Goal: Information Seeking & Learning: Find specific fact

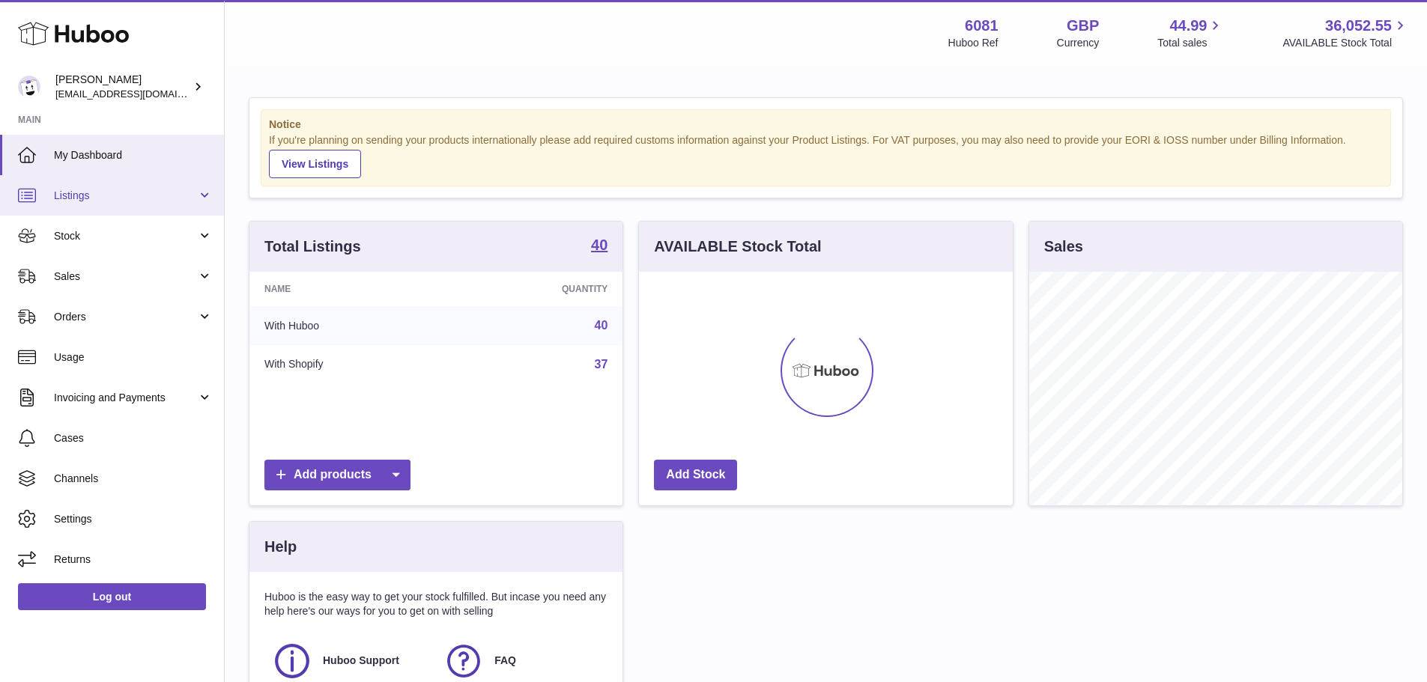
scroll to position [234, 374]
click at [155, 198] on span "Listings" at bounding box center [125, 196] width 143 height 14
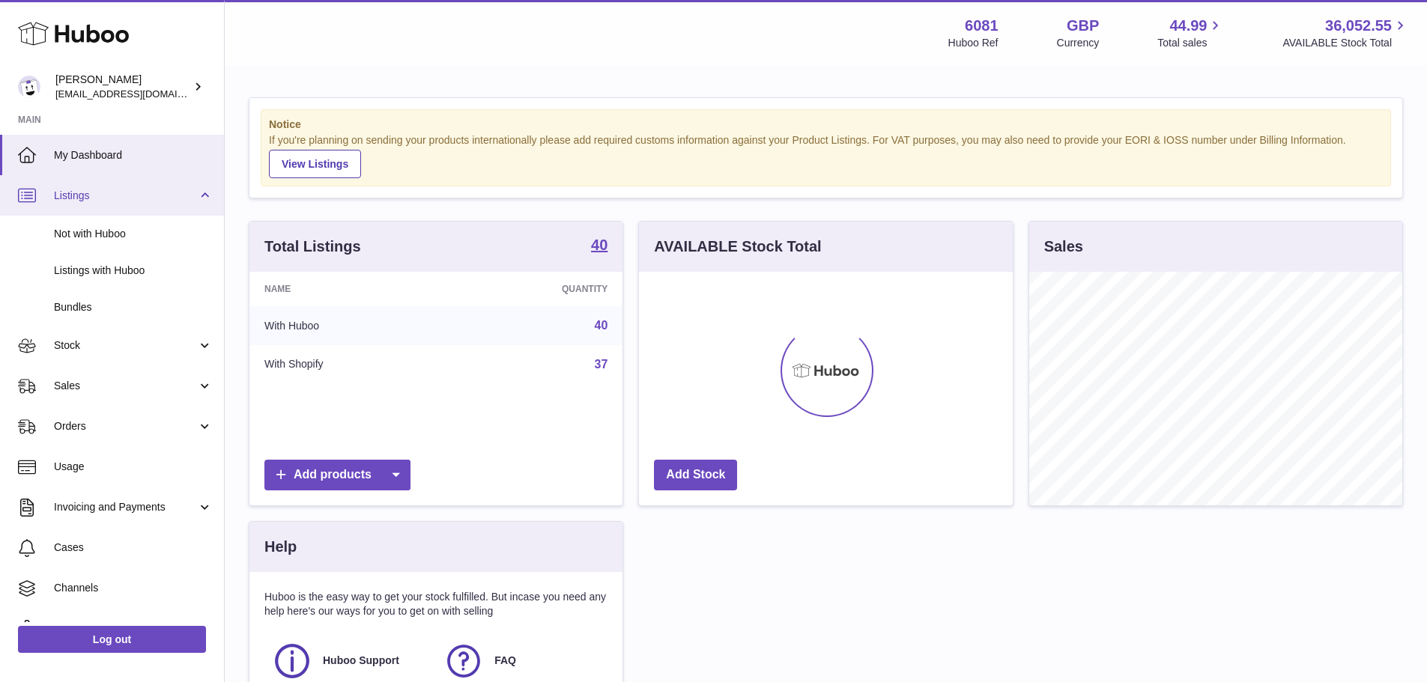
scroll to position [748729, 748590]
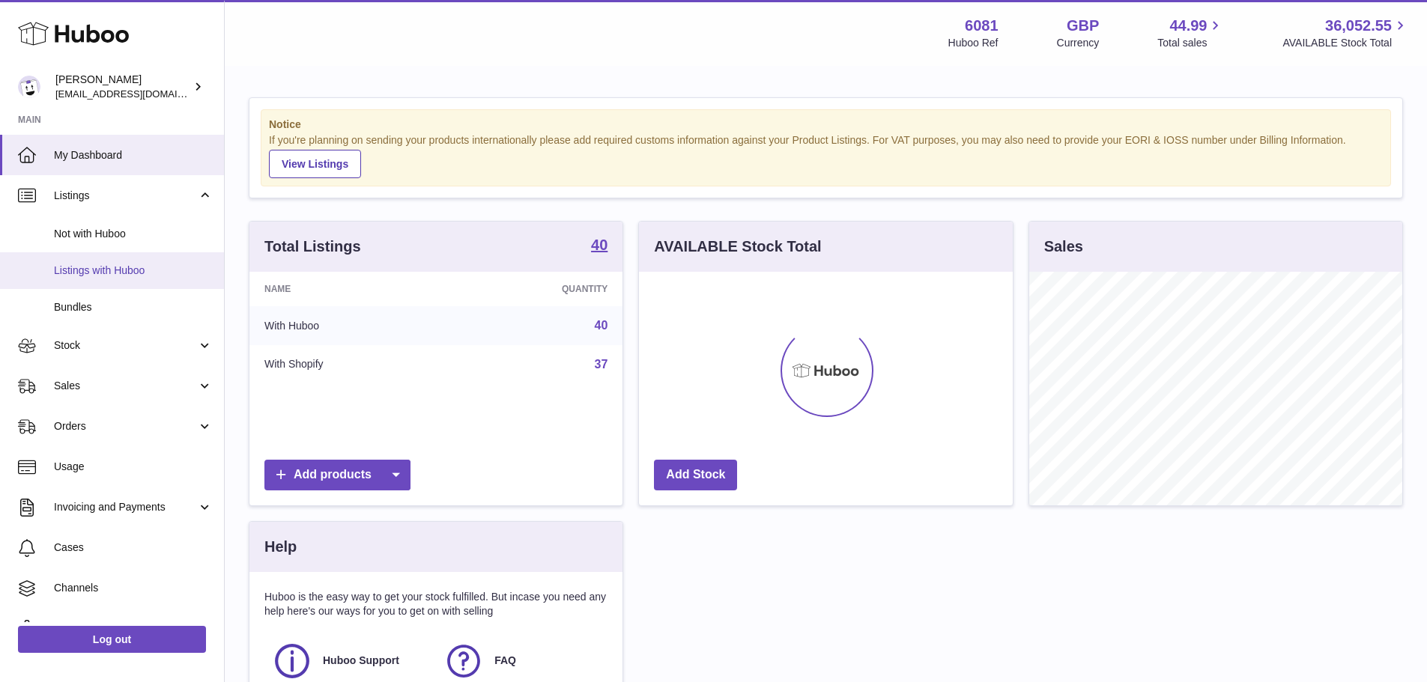
click at [110, 270] on span "Listings with Huboo" at bounding box center [133, 271] width 159 height 14
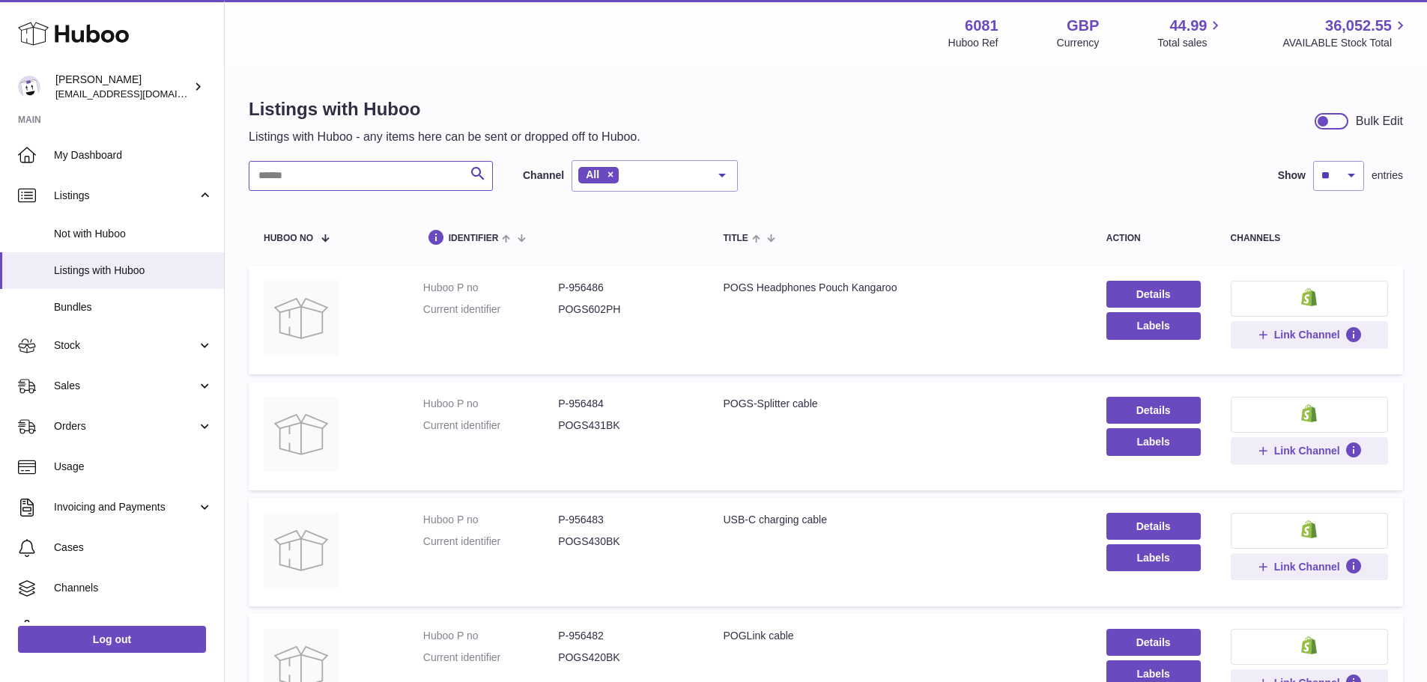
click at [325, 172] on input "text" at bounding box center [371, 176] width 244 height 30
click at [420, 175] on input "text" at bounding box center [371, 176] width 244 height 30
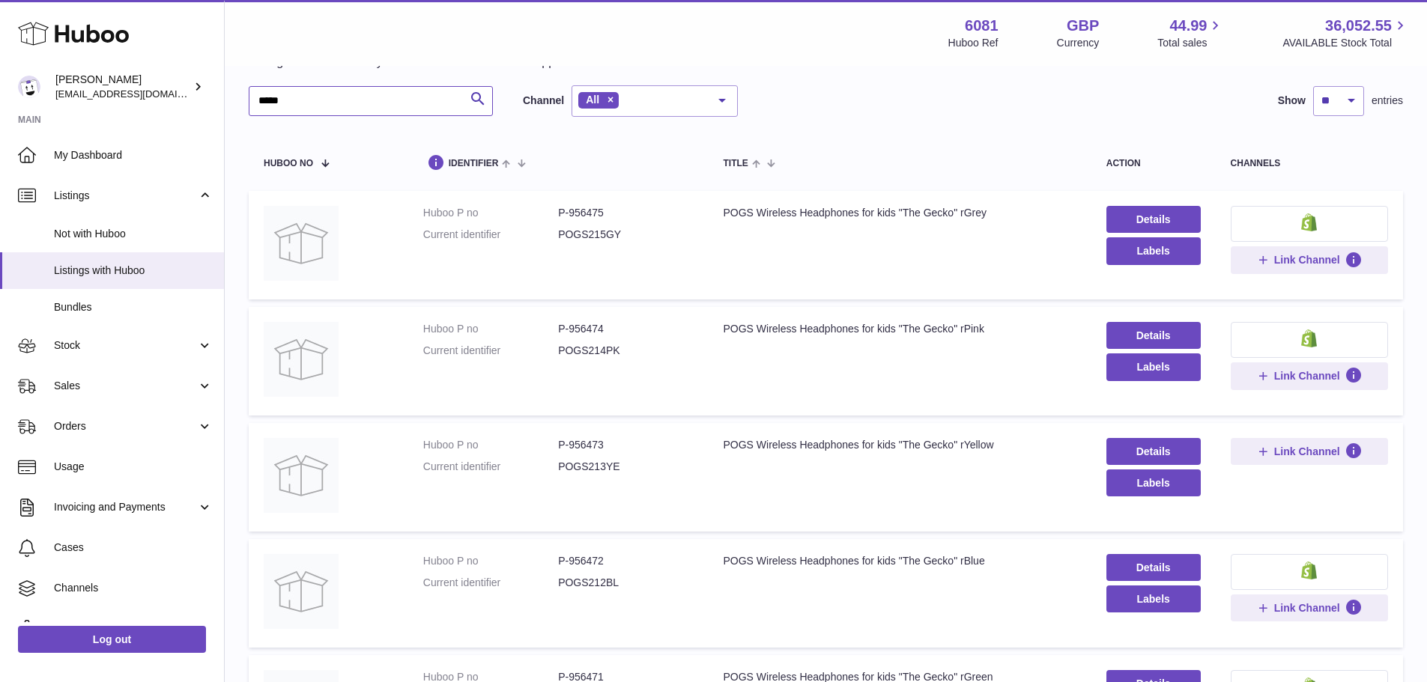
scroll to position [150, 0]
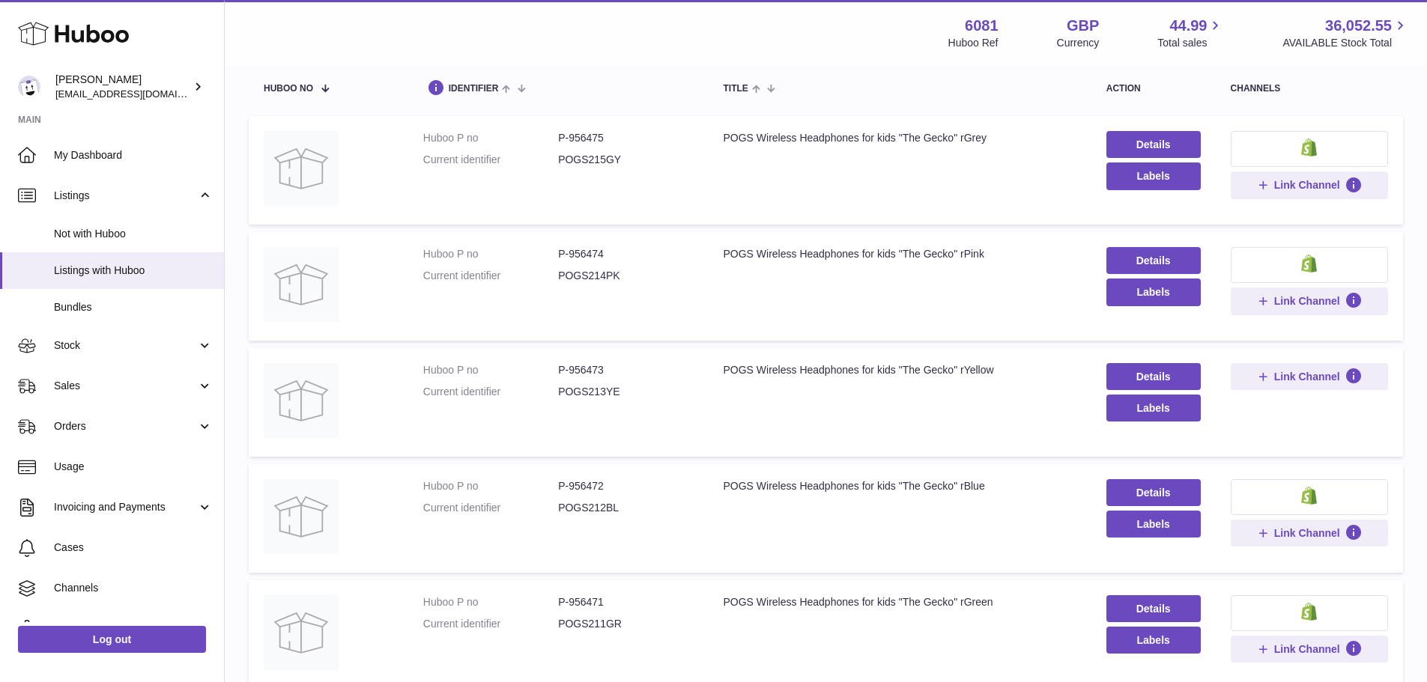
type input "*****"
click at [718, 371] on td "Title POGS Wireless Headphones for kids "The Gecko" rYellow" at bounding box center [899, 402] width 383 height 109
click at [598, 371] on dd "P-956473" at bounding box center [625, 370] width 135 height 14
copy dd "956473"
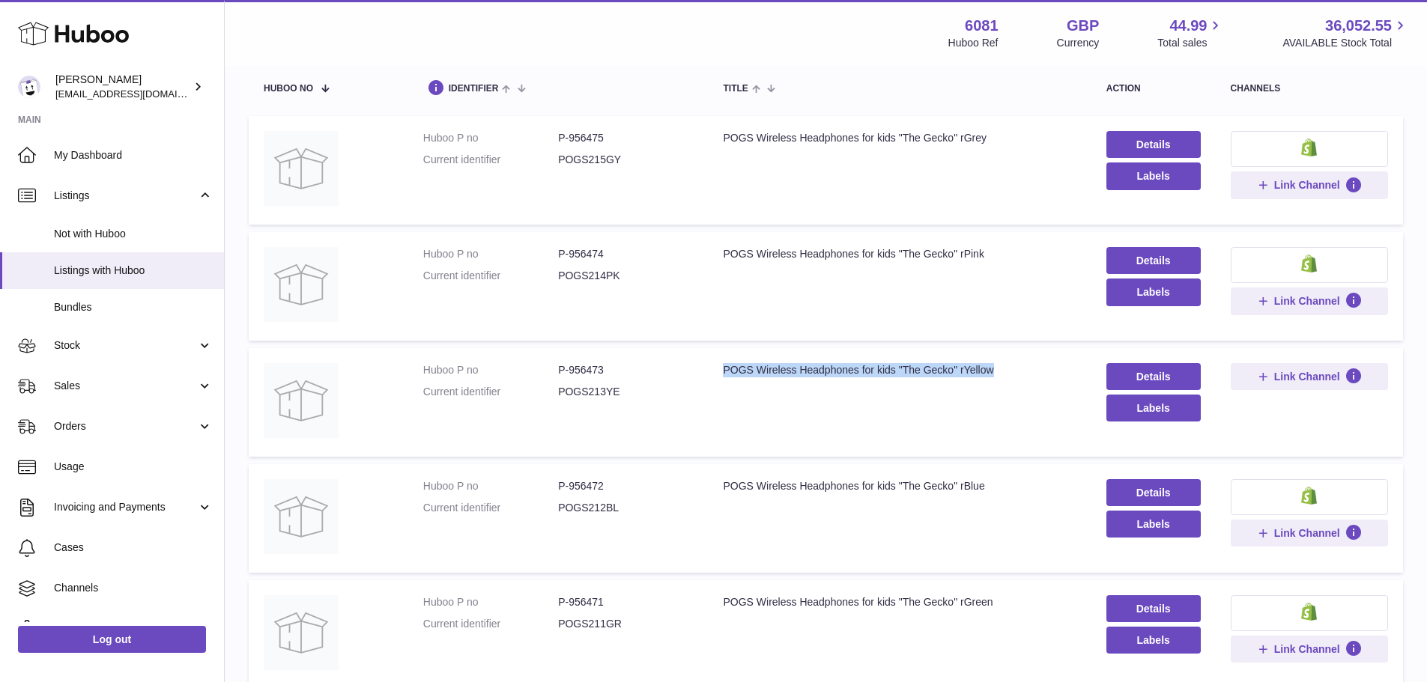
drag, startPoint x: 721, startPoint y: 369, endPoint x: 1014, endPoint y: 364, distance: 292.9
click at [1014, 364] on div "POGS Wireless Headphones for kids "The Gecko" rYellow" at bounding box center [899, 370] width 353 height 14
copy div "POGS Wireless Headphones for kids "The Gecko" rYellow"
drag, startPoint x: 568, startPoint y: 366, endPoint x: 618, endPoint y: 371, distance: 49.6
click at [618, 371] on dd "P-956473" at bounding box center [625, 370] width 135 height 14
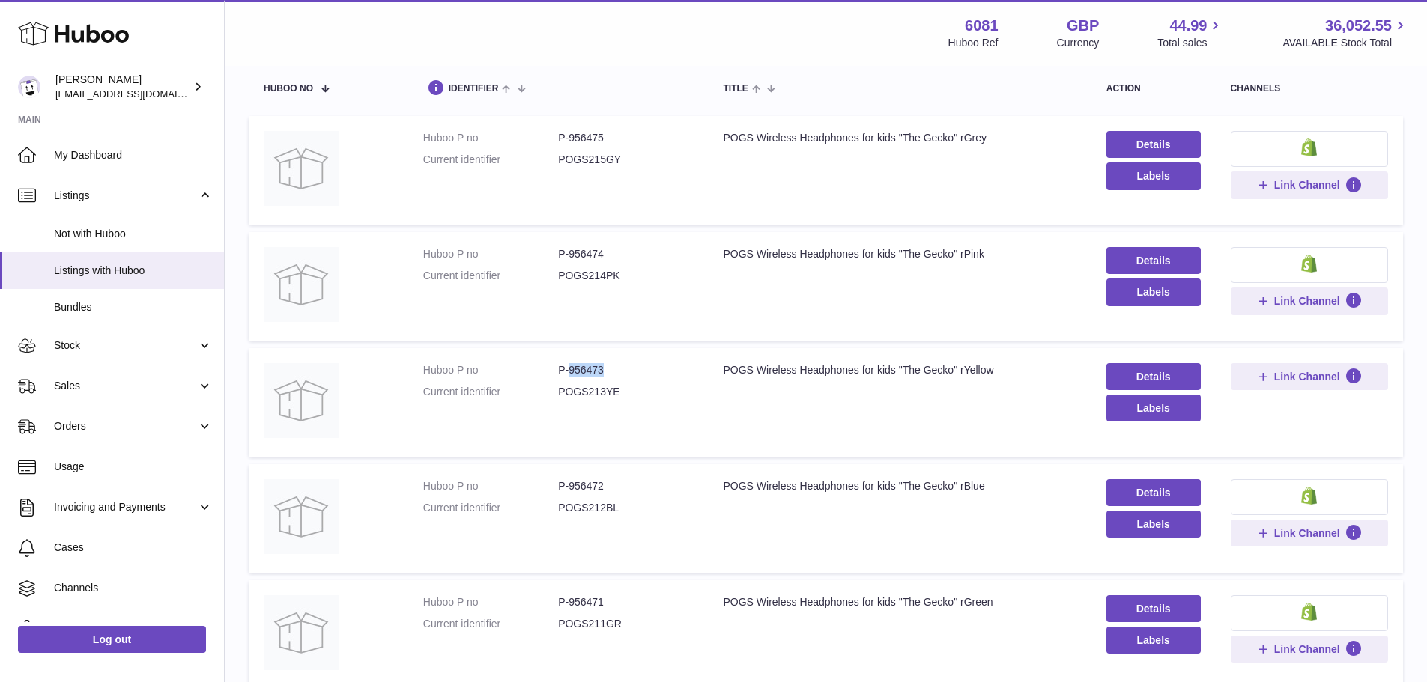
copy dd "956473"
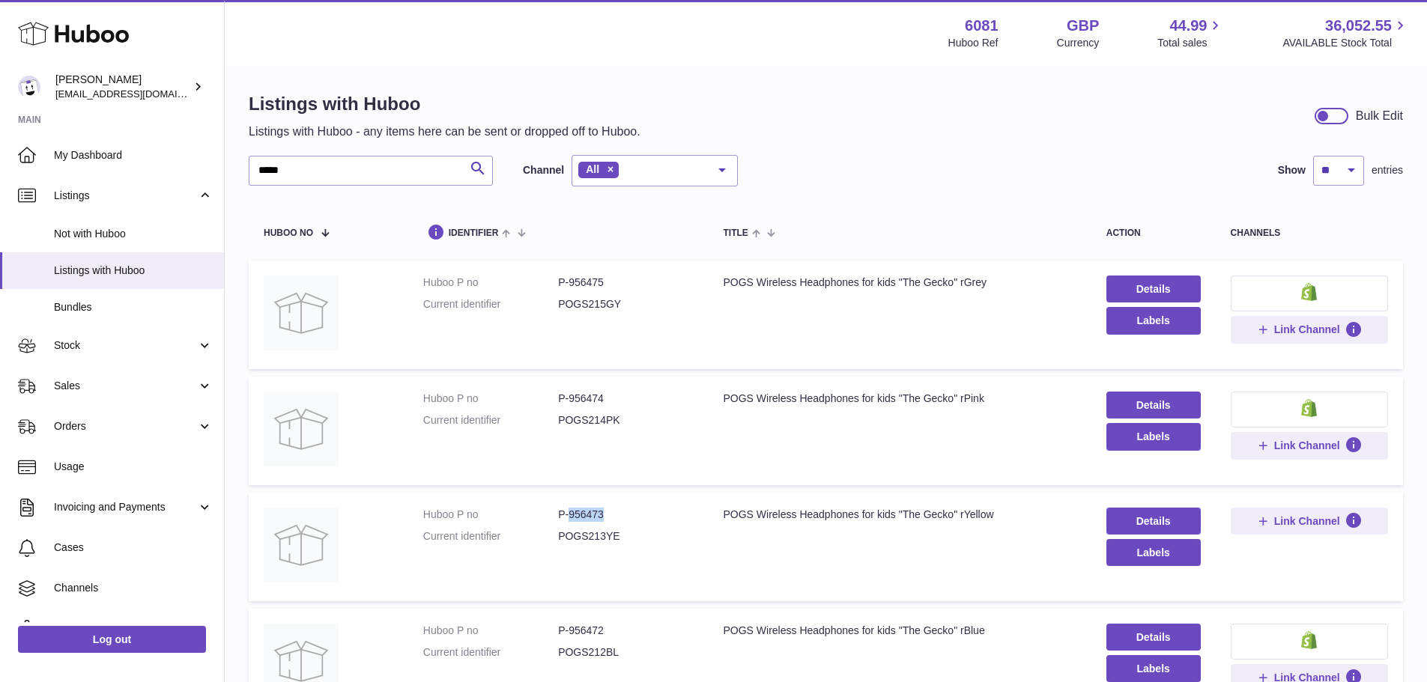
scroll to position [0, 0]
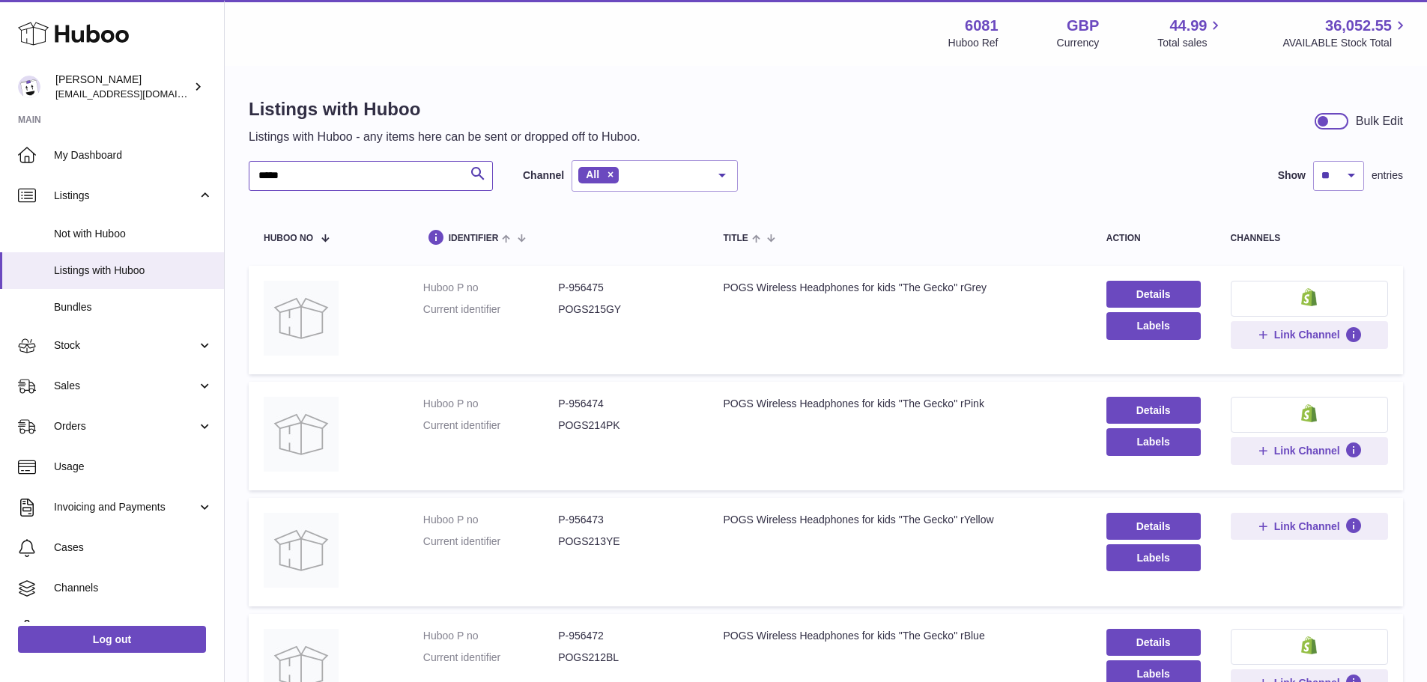
click at [325, 170] on input "*****" at bounding box center [371, 176] width 244 height 30
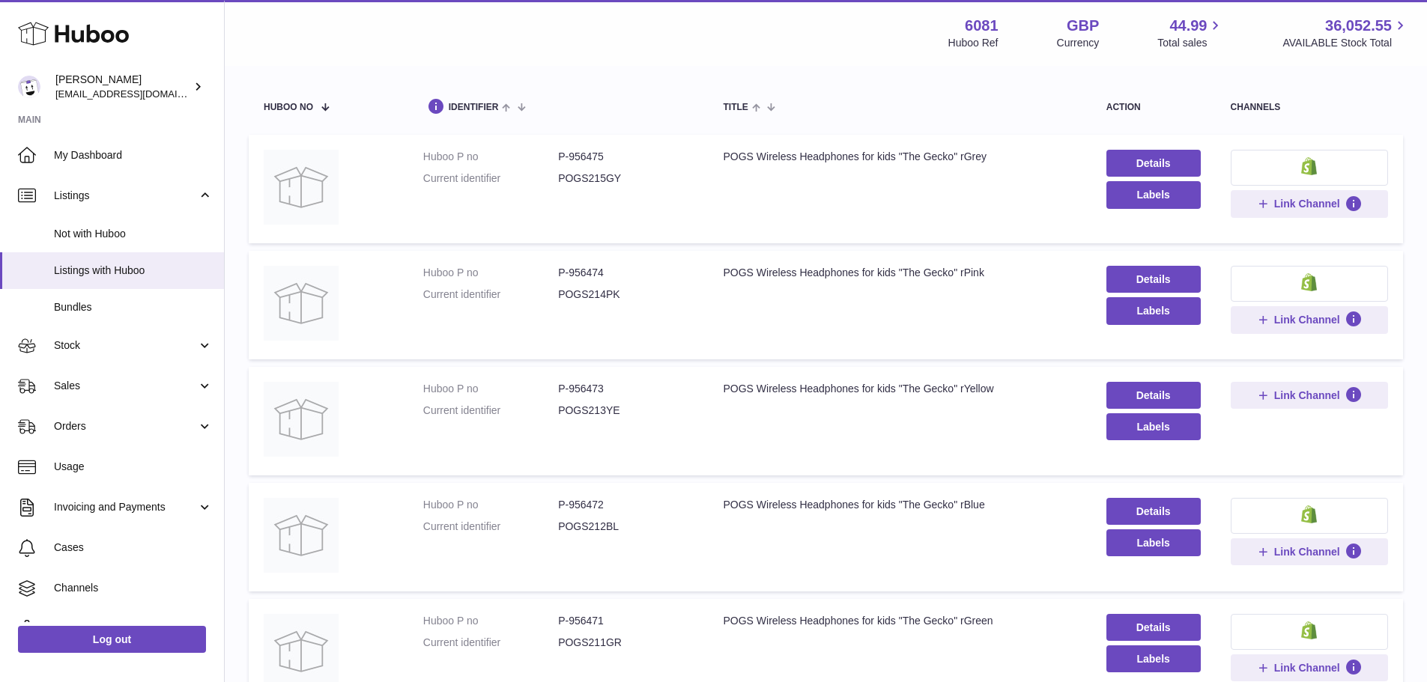
scroll to position [150, 0]
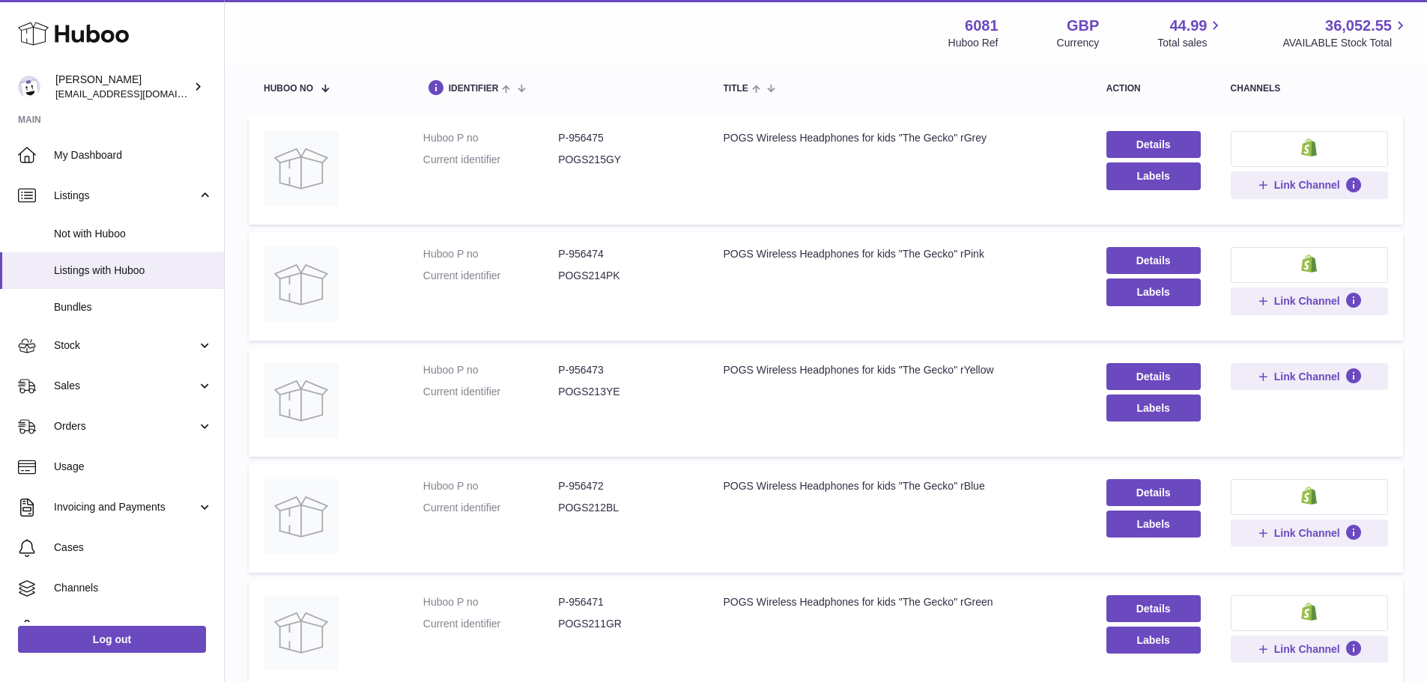
click at [577, 249] on dd "P-956474" at bounding box center [625, 254] width 135 height 14
copy dd "956474"
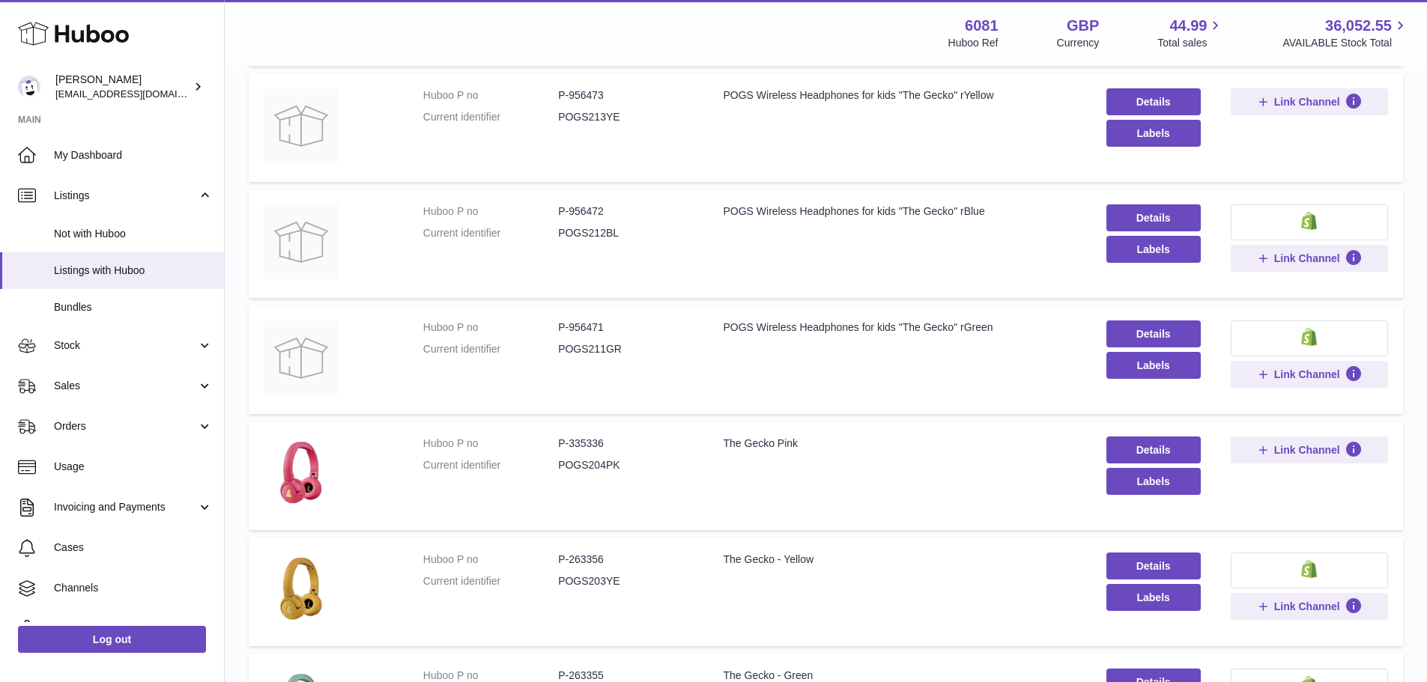
scroll to position [449, 0]
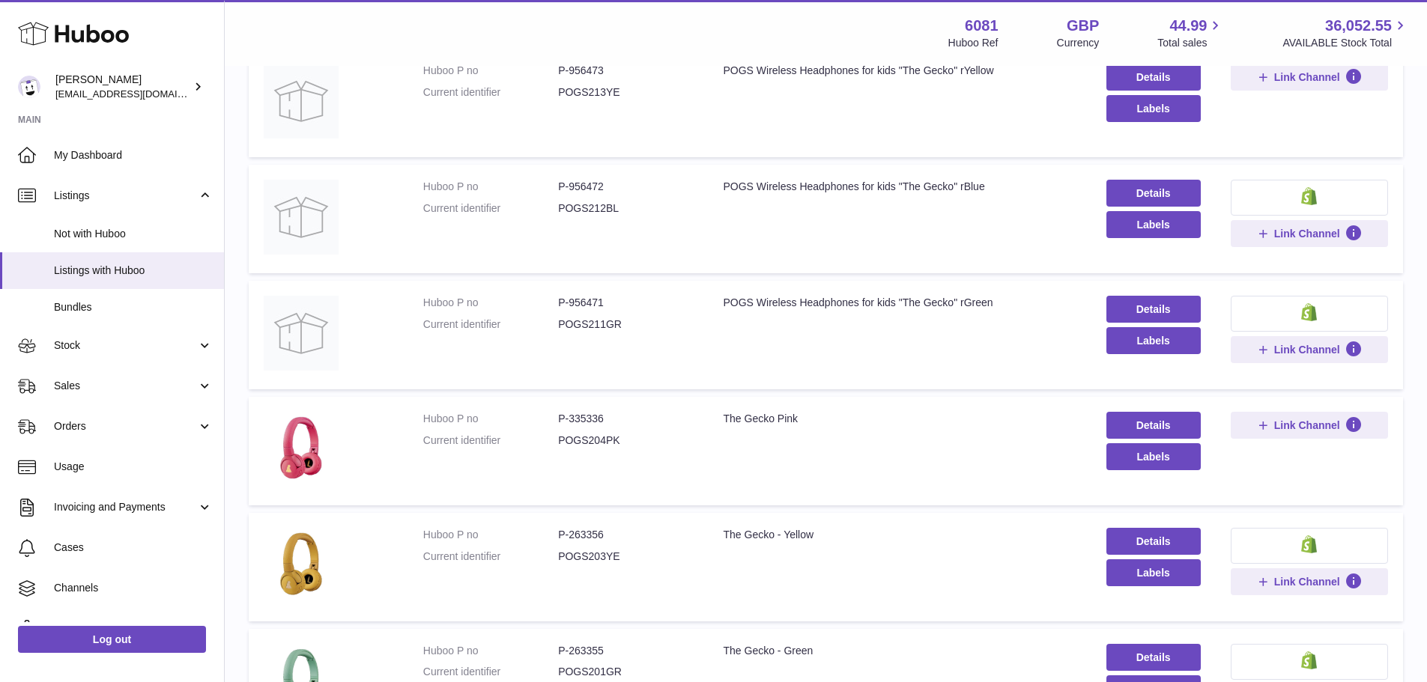
click at [599, 419] on dd "P-335336" at bounding box center [625, 419] width 135 height 14
copy dd "335336"
drag, startPoint x: 723, startPoint y: 419, endPoint x: 768, endPoint y: 419, distance: 45.7
click at [768, 419] on div "The Gecko Pink" at bounding box center [899, 419] width 353 height 14
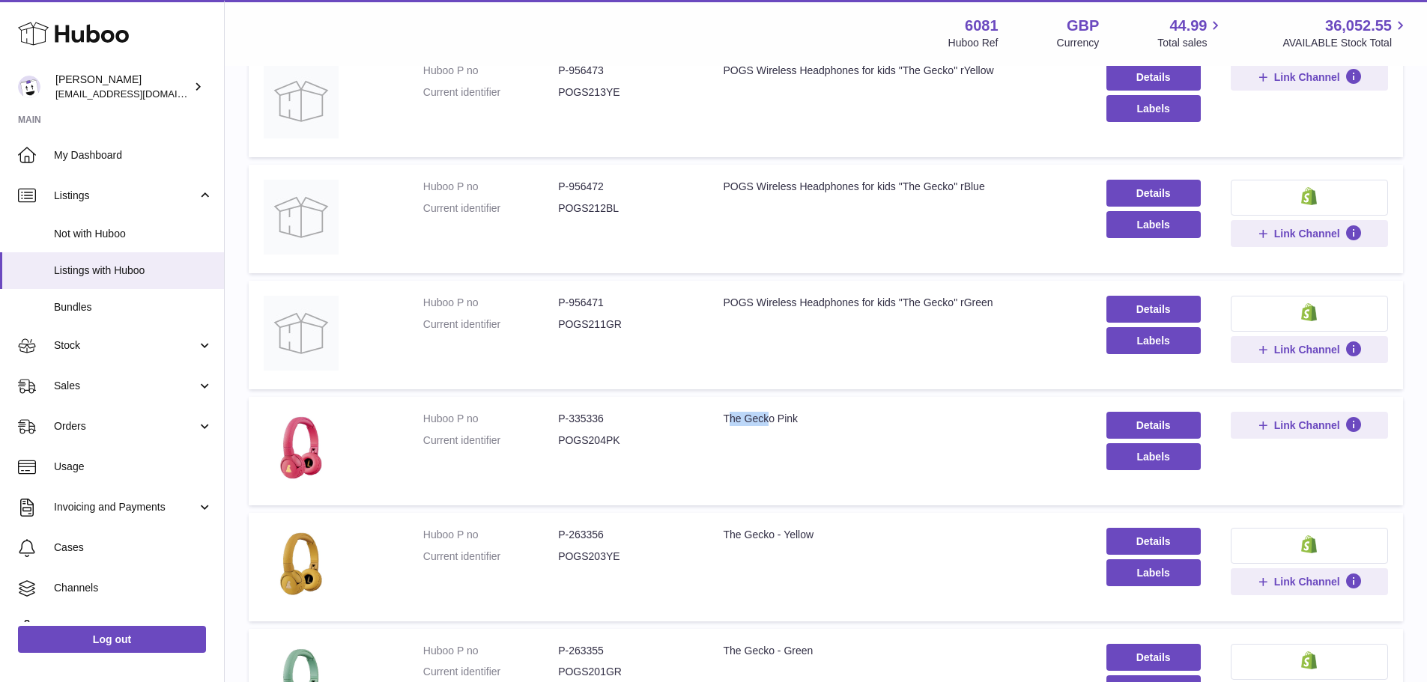
click at [766, 416] on div "The Gecko Pink" at bounding box center [899, 419] width 353 height 14
click at [721, 409] on td "Title The Gecko Pink" at bounding box center [899, 451] width 383 height 109
drag, startPoint x: 721, startPoint y: 414, endPoint x: 819, endPoint y: 424, distance: 98.6
click at [819, 424] on div "The Gecko Pink" at bounding box center [899, 419] width 353 height 14
copy div "The Gecko Pink"
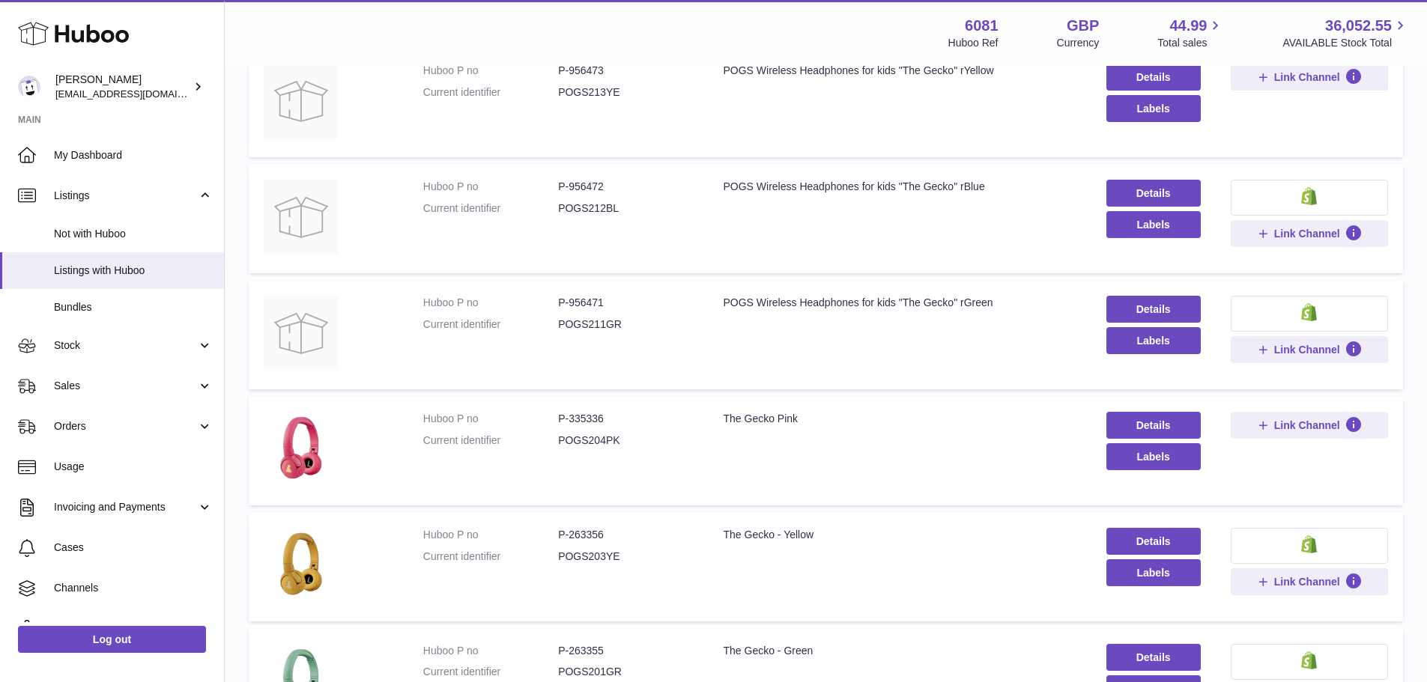
click at [575, 414] on dd "P-335336" at bounding box center [625, 419] width 135 height 14
drag, startPoint x: 570, startPoint y: 419, endPoint x: 604, endPoint y: 419, distance: 34.5
click at [604, 419] on dd "P-335336" at bounding box center [625, 419] width 135 height 14
copy dd "335336"
click at [765, 534] on div "The Gecko - Yellow" at bounding box center [899, 535] width 353 height 14
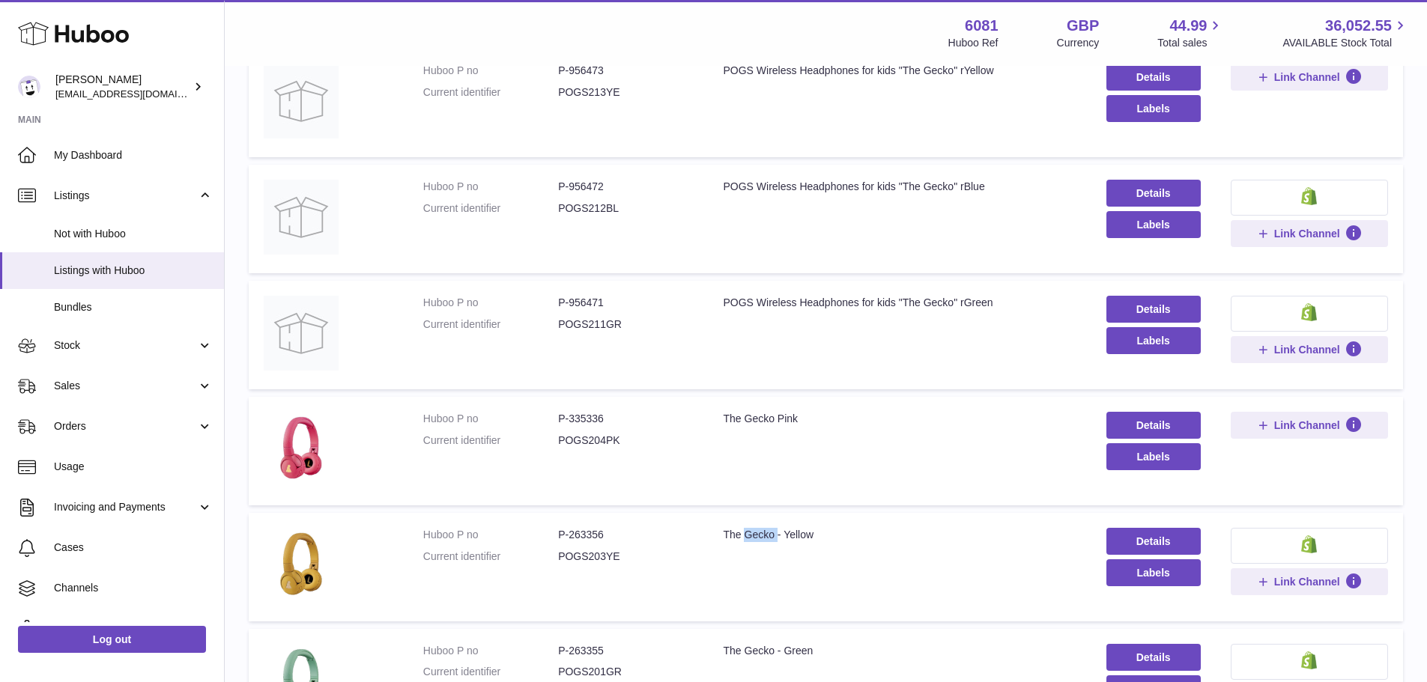
click at [765, 534] on div "The Gecko - Yellow" at bounding box center [899, 535] width 353 height 14
copy tr "The Gecko - Yellow"
click at [586, 533] on dd "P-263356" at bounding box center [625, 535] width 135 height 14
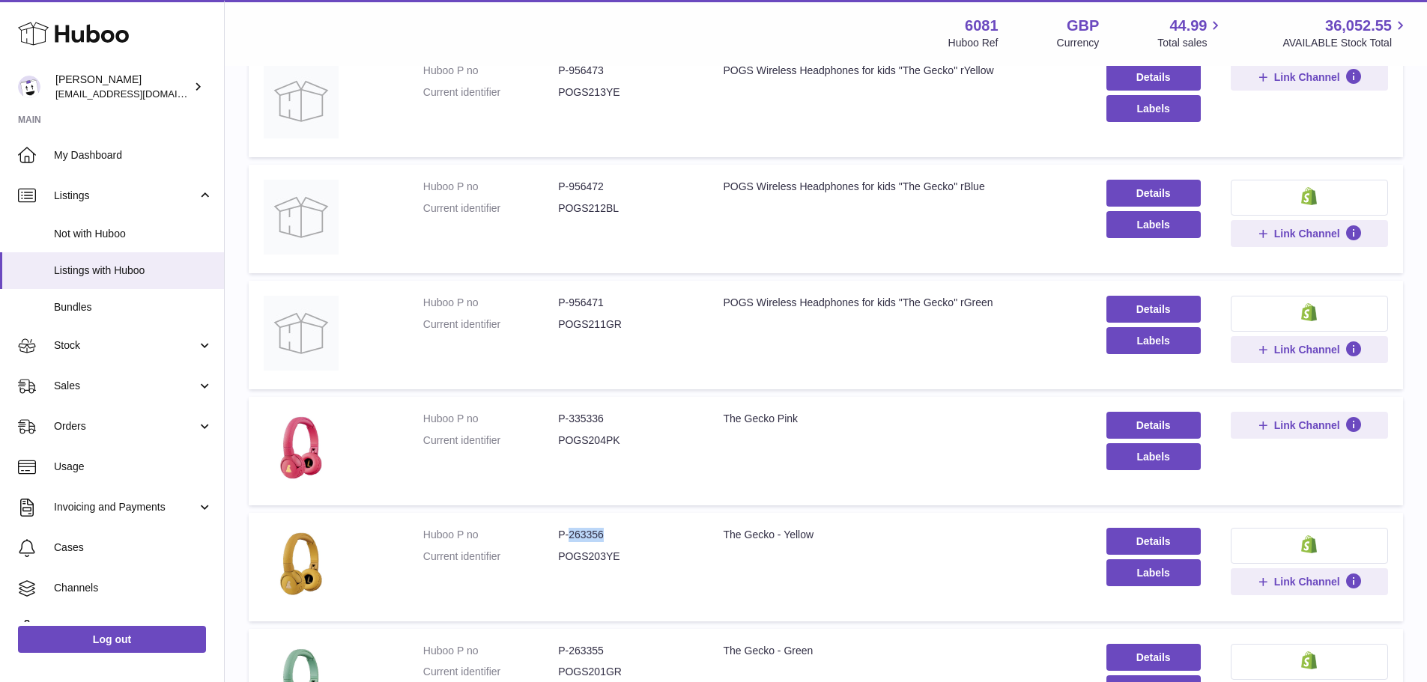
copy dd "263356"
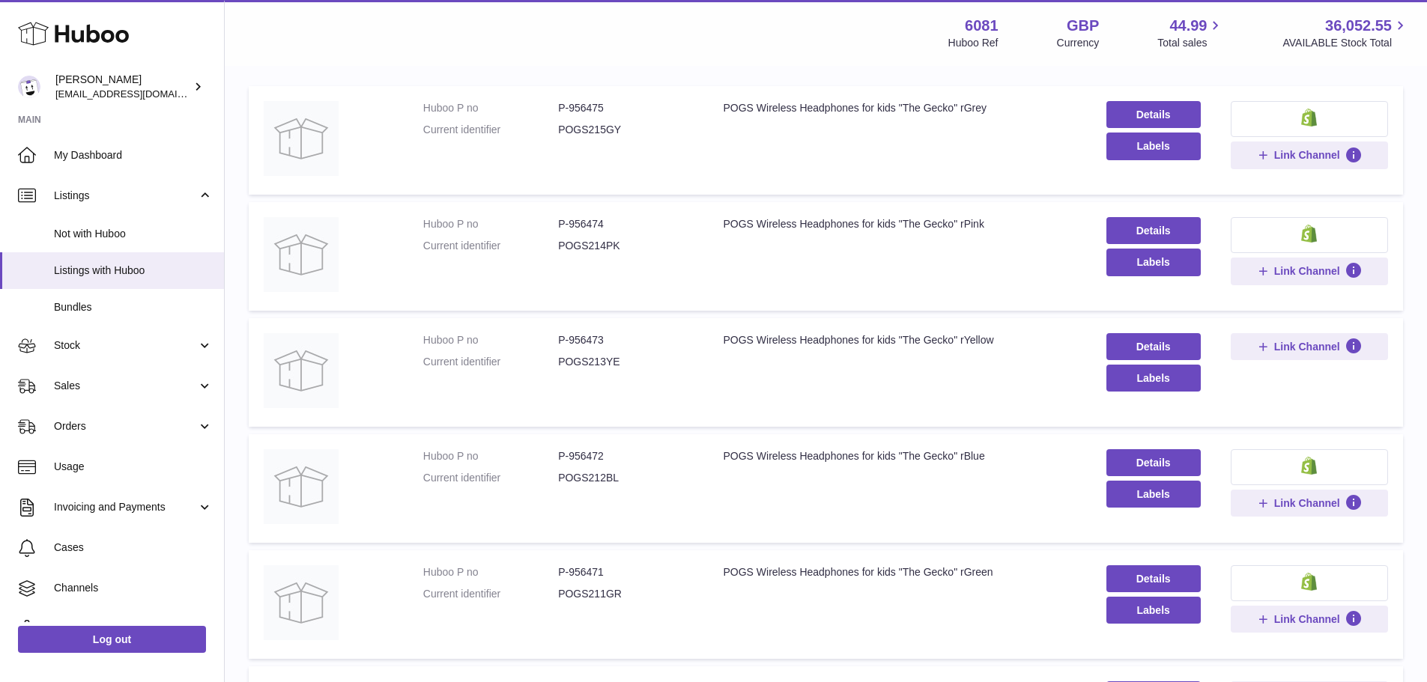
scroll to position [147, 0]
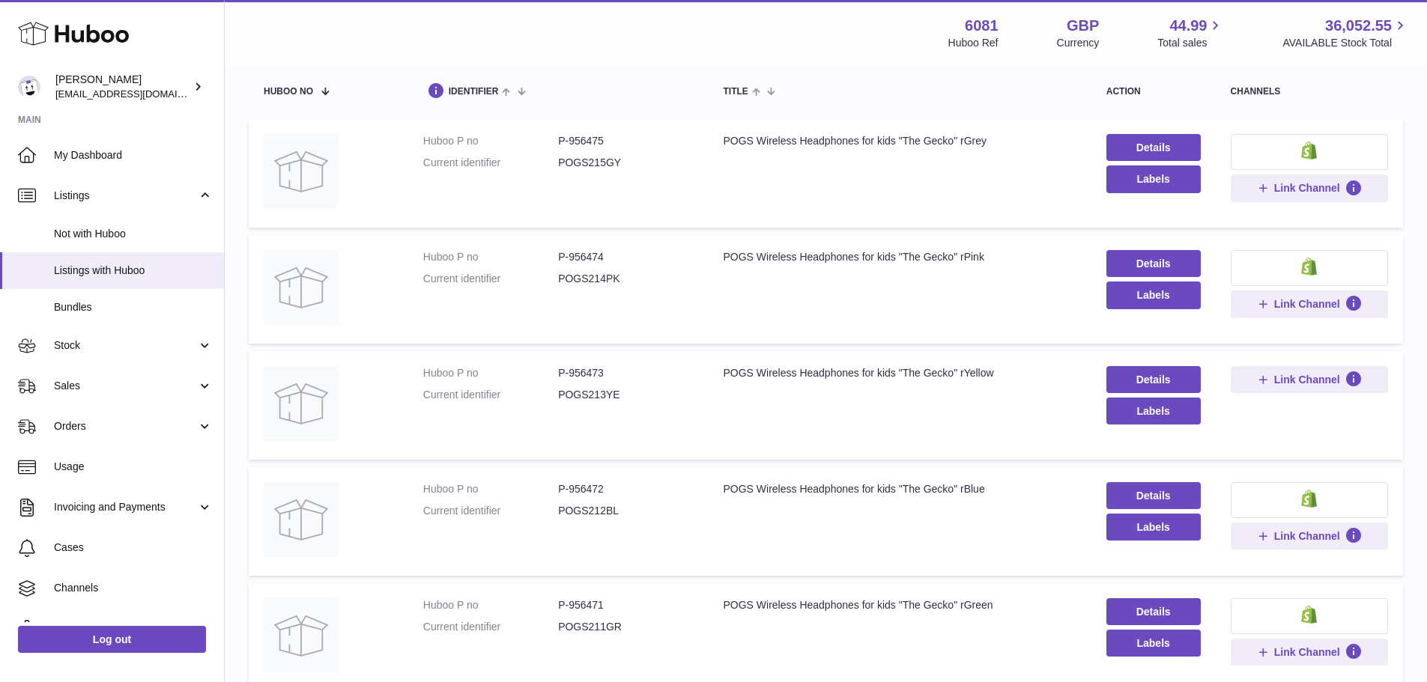
click at [576, 369] on dd "P-956473" at bounding box center [625, 373] width 135 height 14
copy dd "956473"
click at [841, 366] on div "POGS Wireless Headphones for kids "The Gecko" rYellow" at bounding box center [899, 373] width 353 height 14
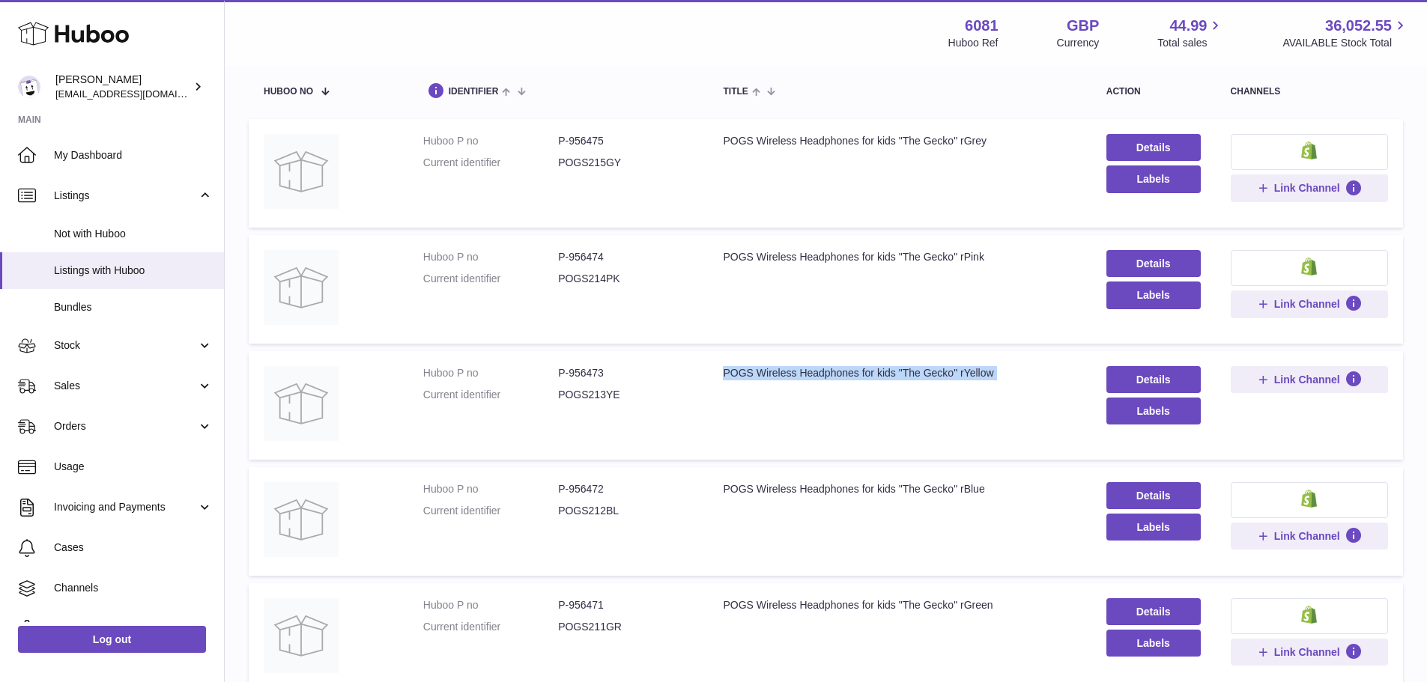
click at [841, 366] on div "POGS Wireless Headphones for kids "The Gecko" rYellow" at bounding box center [899, 373] width 353 height 14
click at [601, 370] on dd "P-956473" at bounding box center [625, 373] width 135 height 14
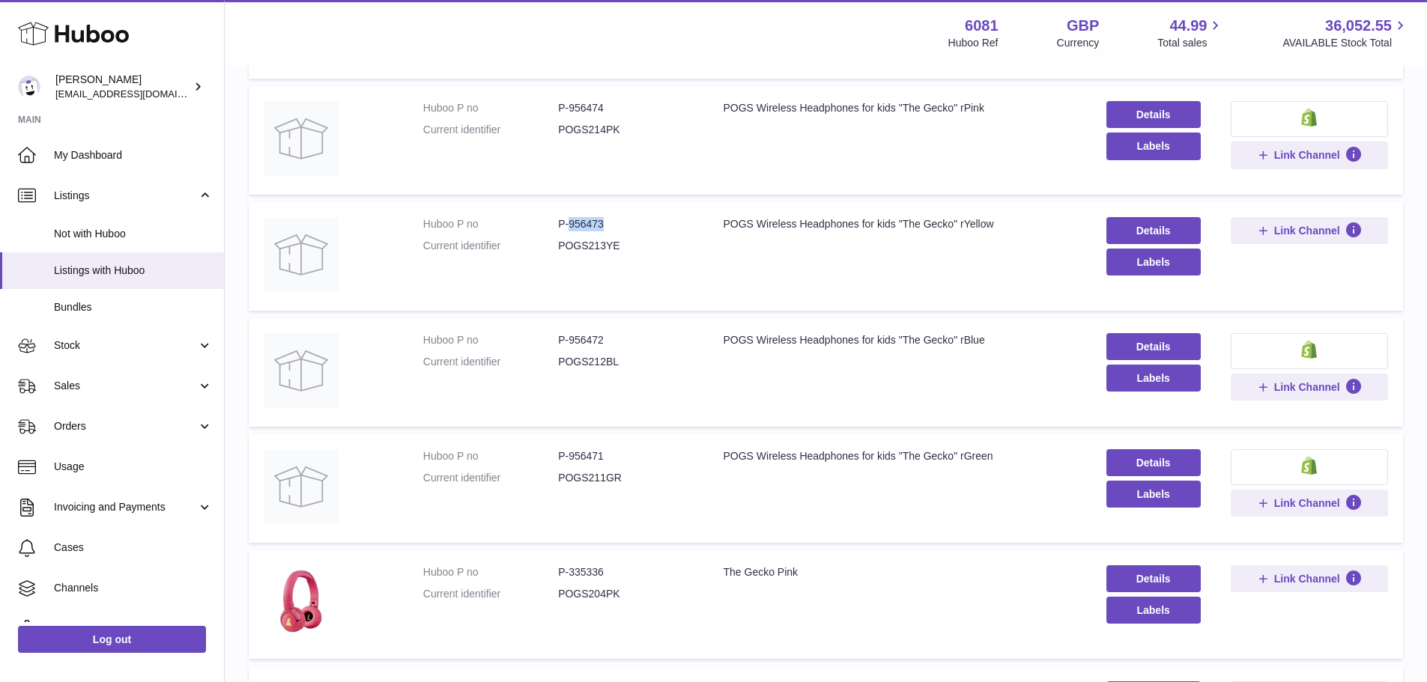
scroll to position [300, 0]
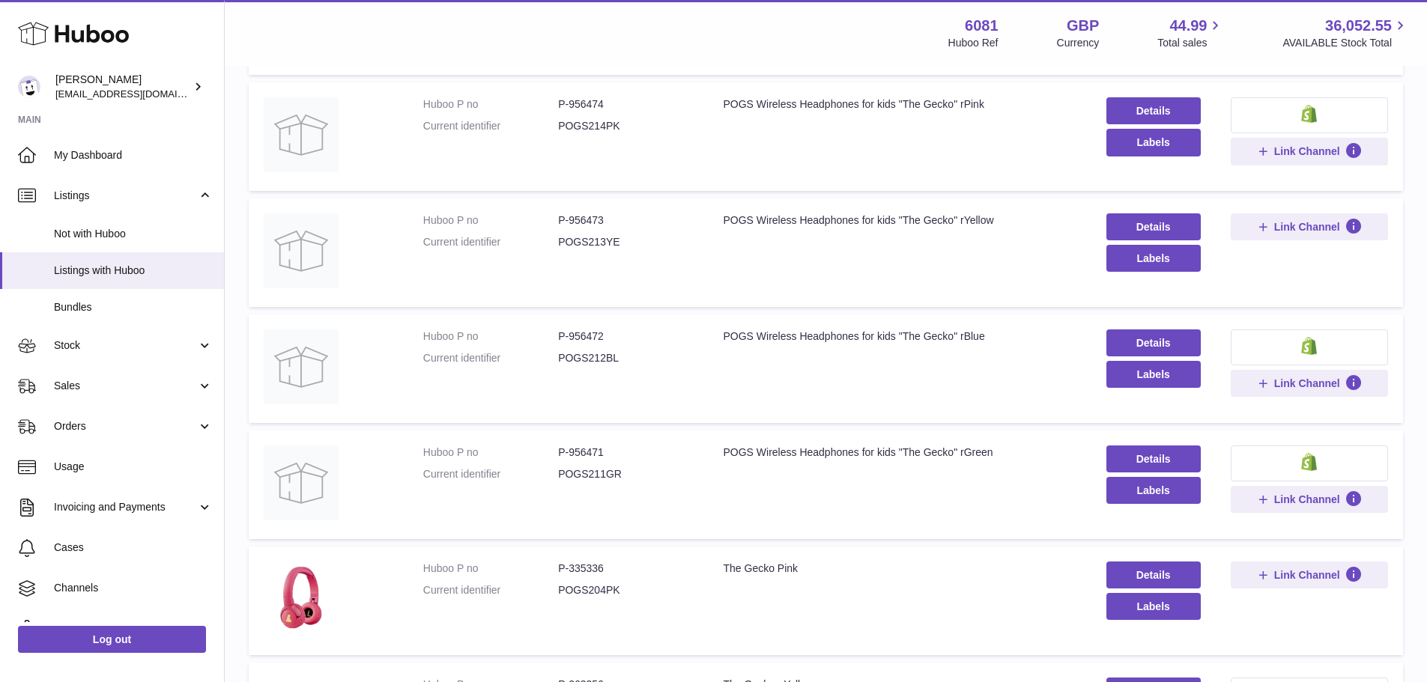
click at [575, 452] on dd "P-956471" at bounding box center [625, 453] width 135 height 14
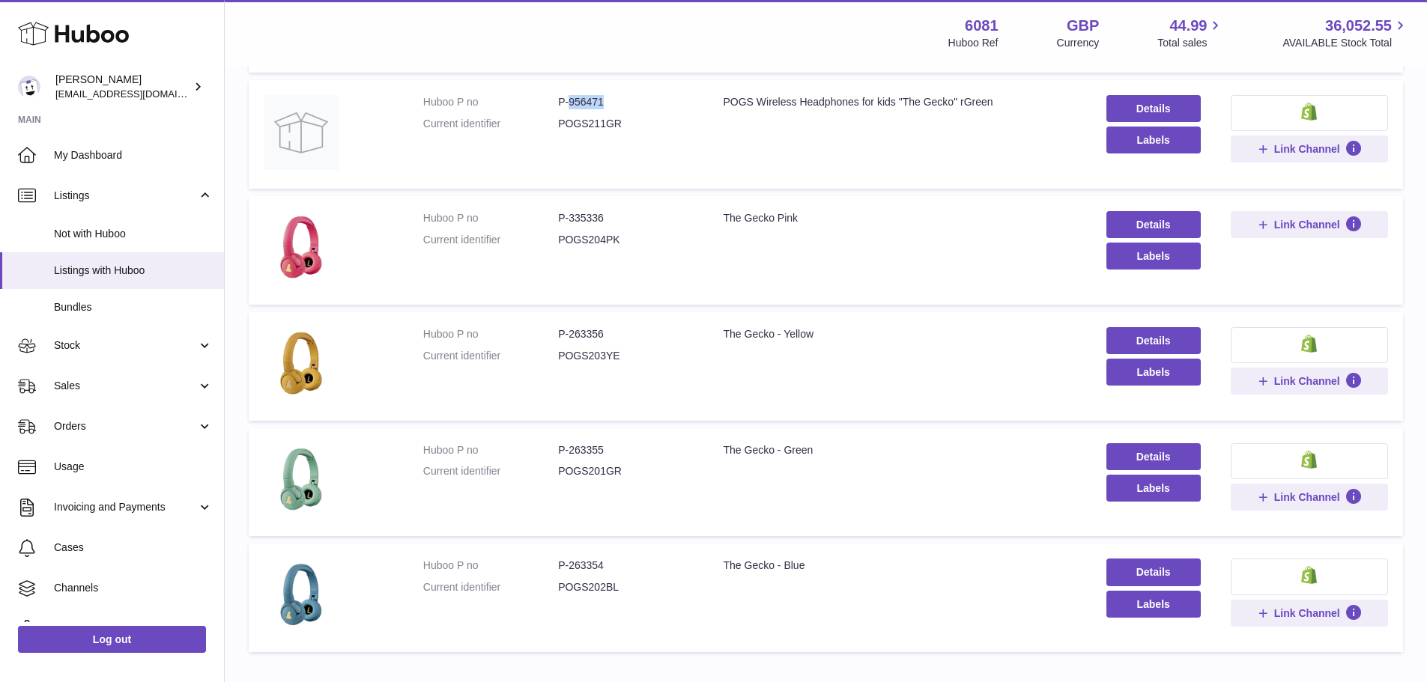
scroll to position [674, 0]
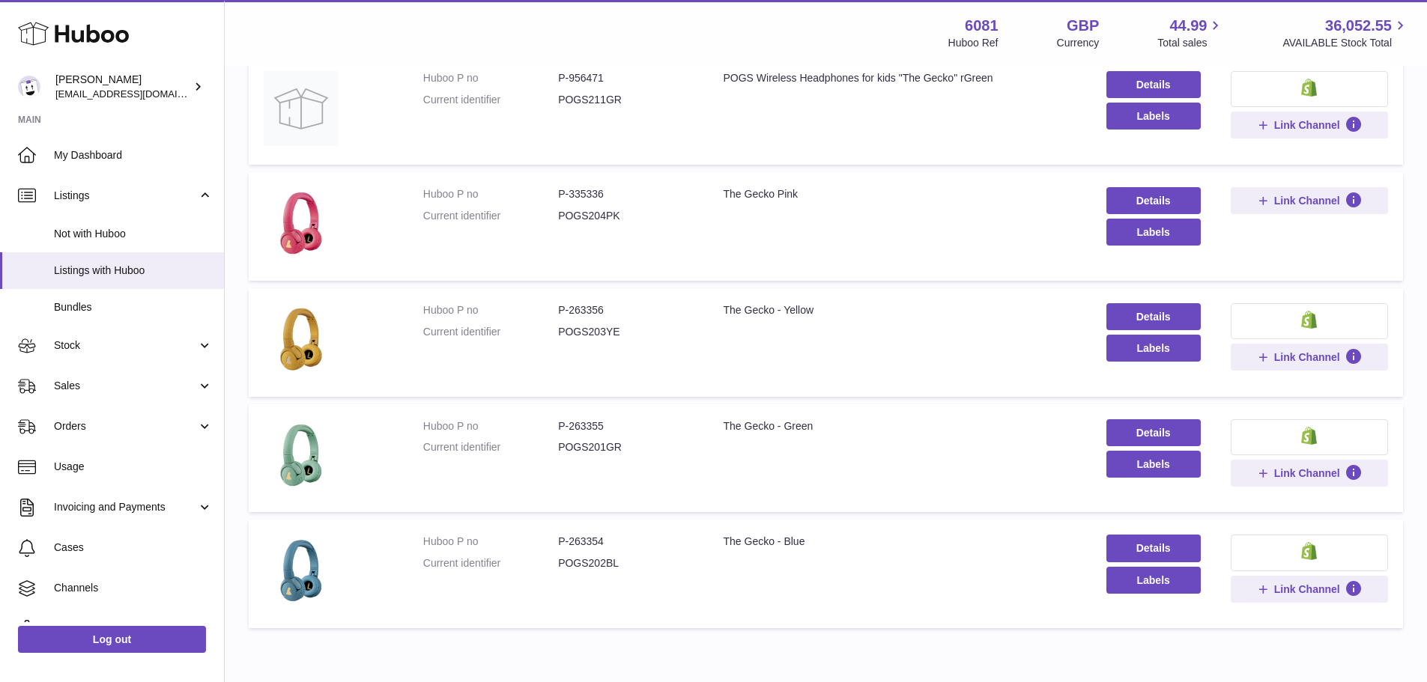
click at [606, 426] on dd "P-263355" at bounding box center [625, 426] width 135 height 14
click at [589, 425] on dd "P-263355" at bounding box center [625, 426] width 135 height 14
click at [721, 417] on td "Title The Gecko - Green" at bounding box center [899, 458] width 383 height 109
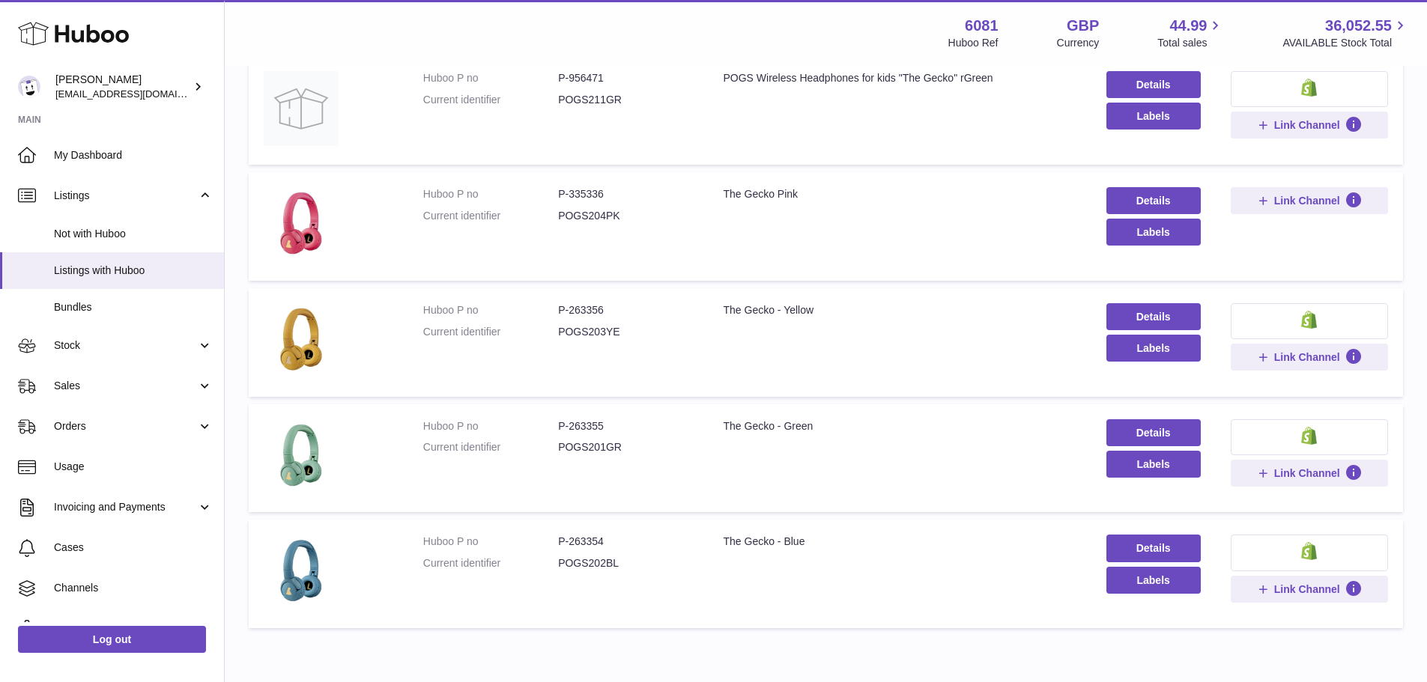
click at [723, 431] on div "The Gecko - Green" at bounding box center [899, 426] width 353 height 14
click at [723, 432] on div "The Gecko - Green" at bounding box center [899, 426] width 353 height 14
click at [721, 431] on div at bounding box center [769, 426] width 98 height 15
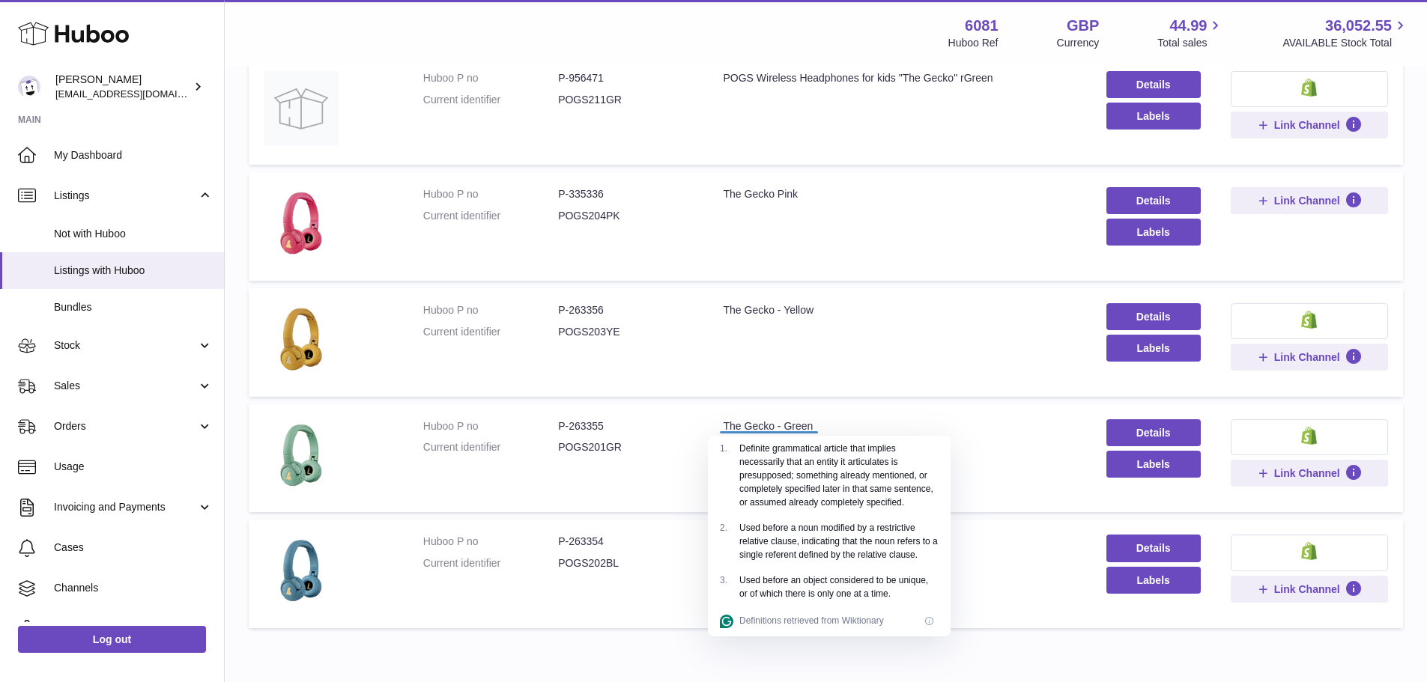
click at [721, 431] on div at bounding box center [769, 426] width 98 height 15
click at [720, 417] on td "Title The Gecko - Green" at bounding box center [899, 458] width 383 height 109
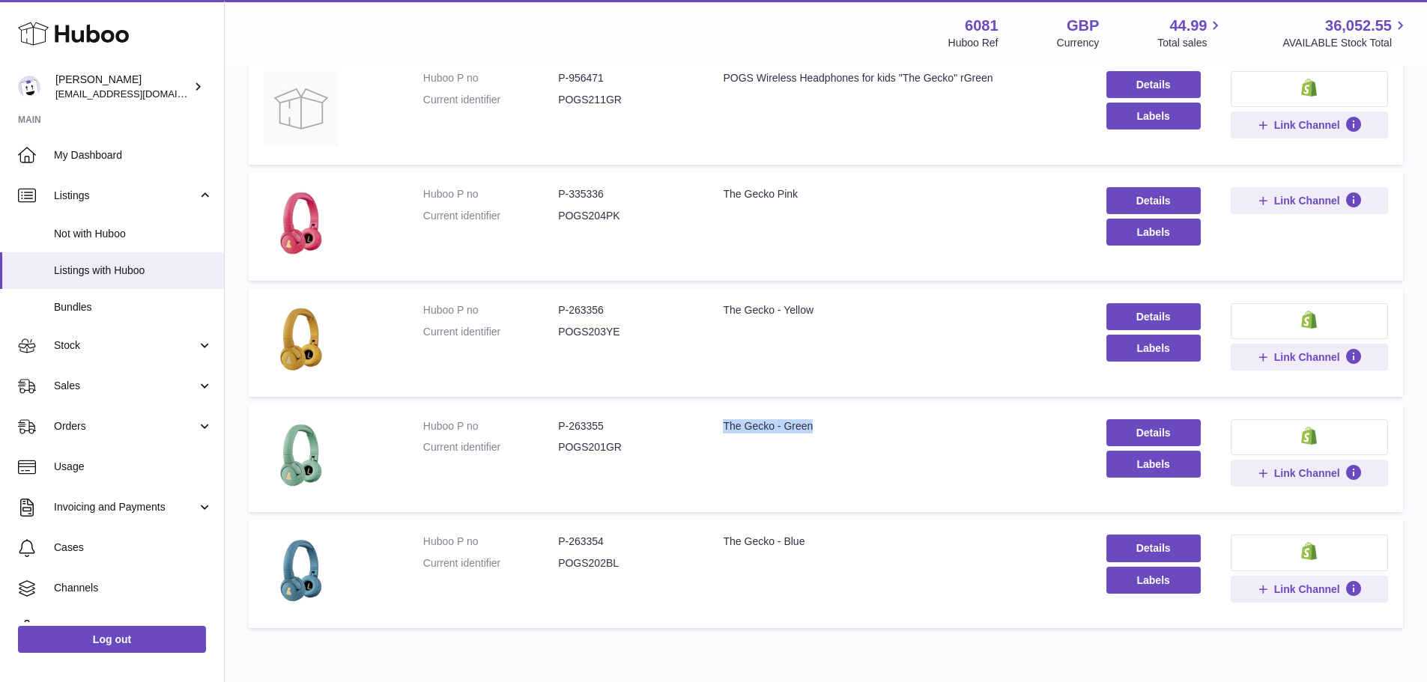
drag, startPoint x: 721, startPoint y: 424, endPoint x: 831, endPoint y: 426, distance: 110.1
click at [831, 426] on div "The Gecko - Green" at bounding box center [899, 426] width 353 height 14
drag, startPoint x: 570, startPoint y: 422, endPoint x: 598, endPoint y: 425, distance: 28.5
click at [598, 425] on dd "P-263355" at bounding box center [625, 426] width 135 height 14
click at [625, 432] on dd "P-263355" at bounding box center [625, 426] width 135 height 14
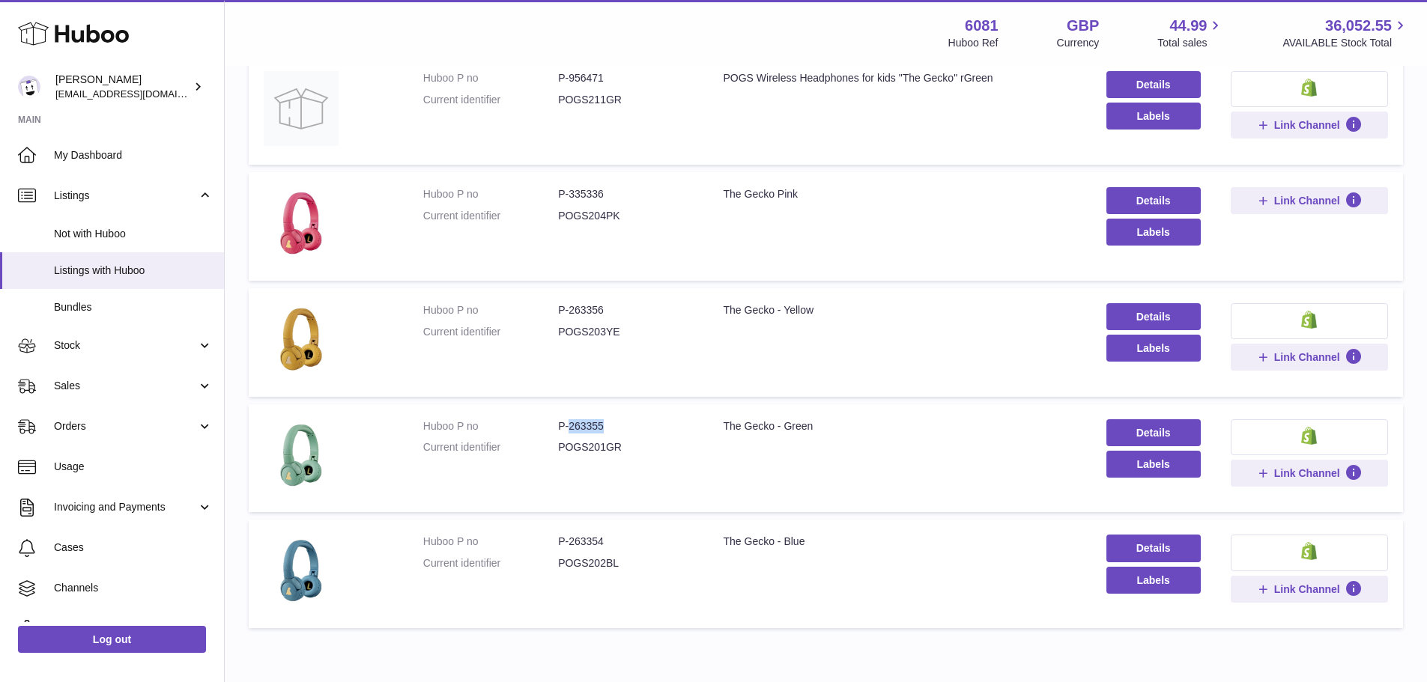
drag, startPoint x: 569, startPoint y: 427, endPoint x: 617, endPoint y: 427, distance: 47.9
click at [617, 427] on dd "P-263355" at bounding box center [625, 426] width 135 height 14
click at [583, 188] on dd "P-335336" at bounding box center [625, 194] width 135 height 14
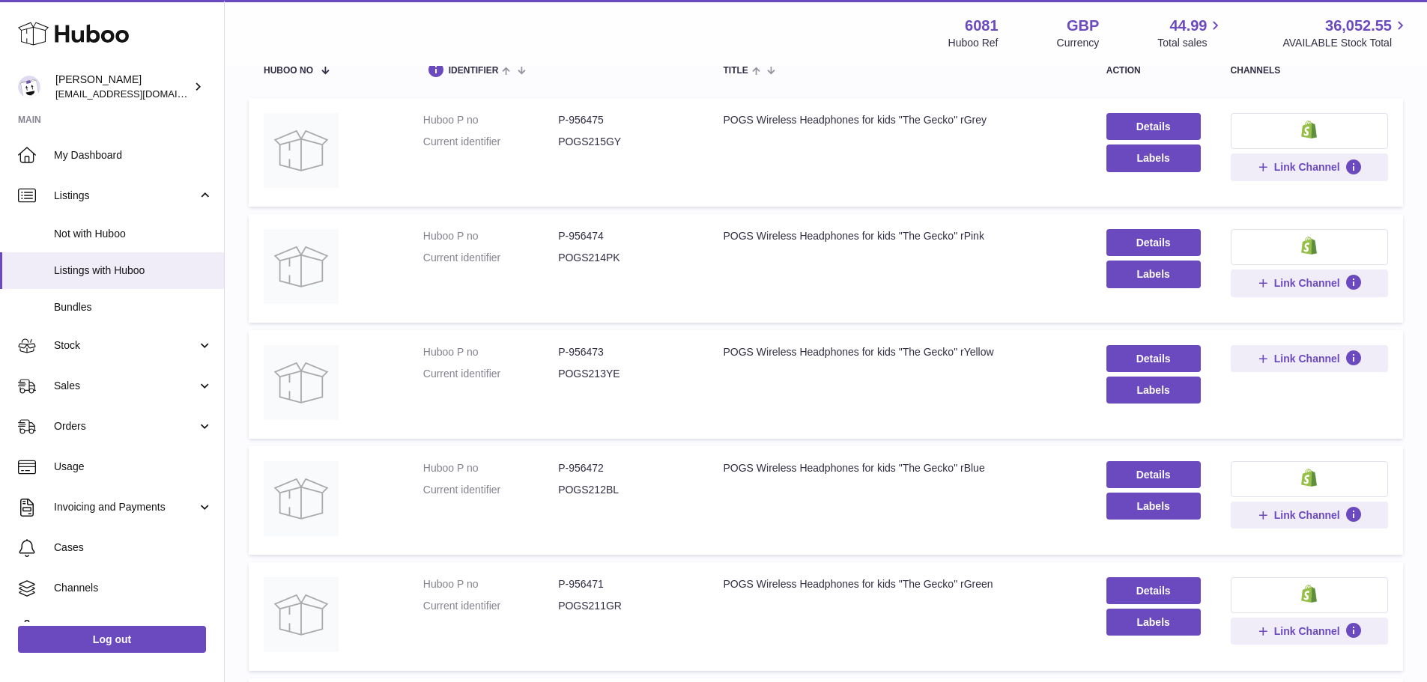
scroll to position [150, 0]
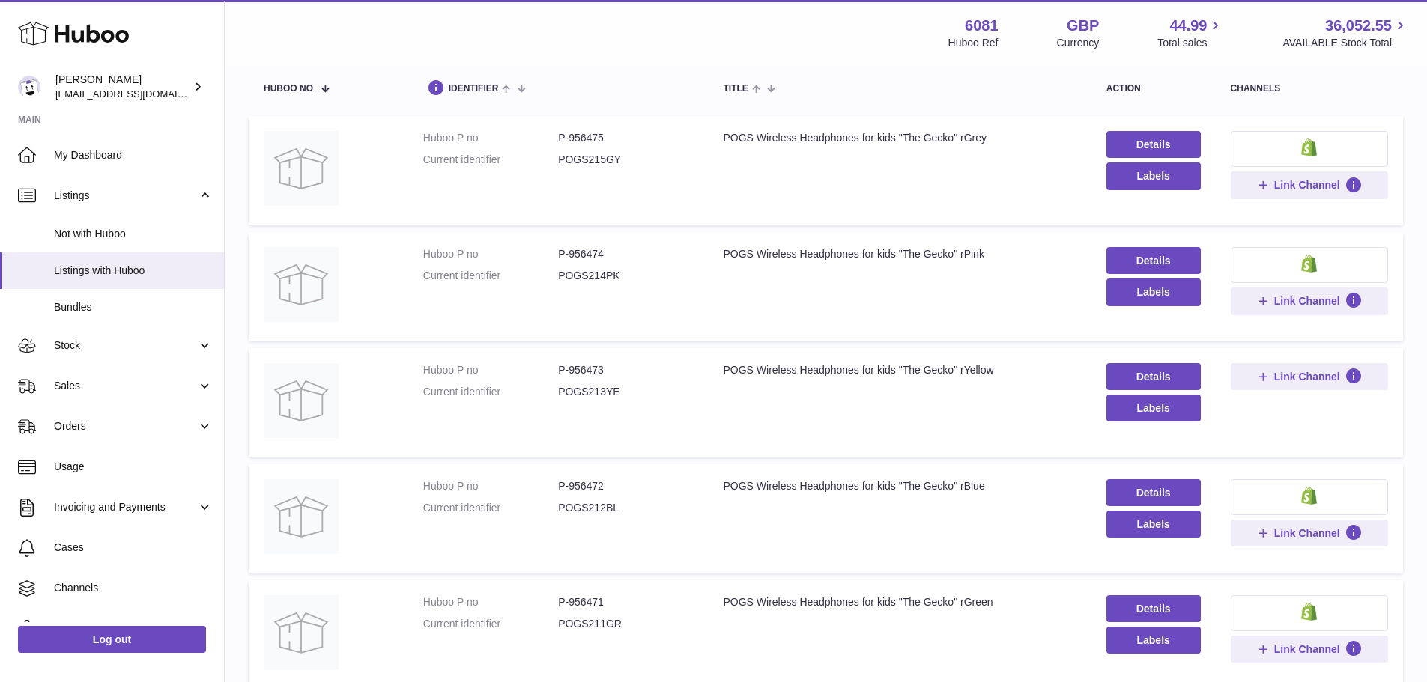
click at [592, 260] on dd "P-956474" at bounding box center [625, 254] width 135 height 14
